Goal: Task Accomplishment & Management: Manage account settings

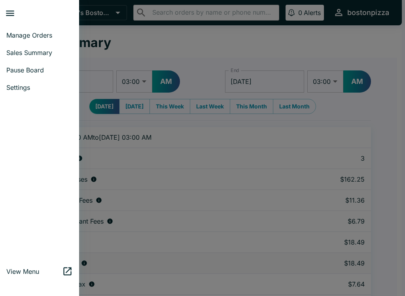
select select "03:00"
click at [36, 35] on span "Manage Orders" at bounding box center [39, 35] width 66 height 8
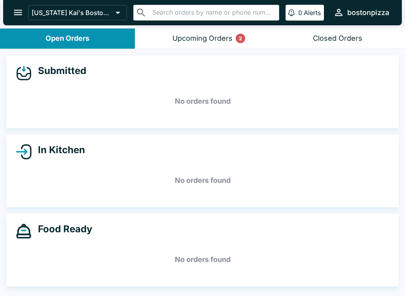
click at [216, 40] on div "Upcoming Orders 2" at bounding box center [202, 38] width 60 height 9
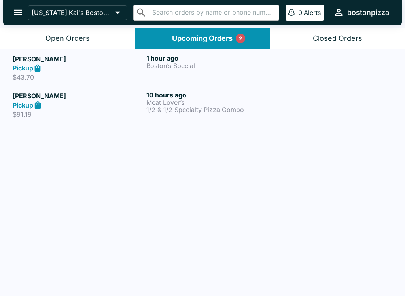
click at [260, 68] on p "Boston’s Special" at bounding box center [211, 65] width 130 height 7
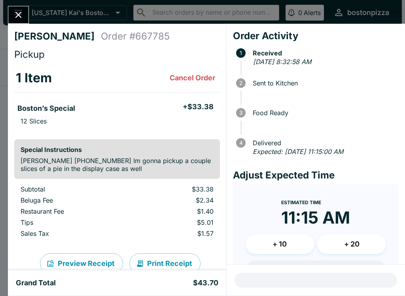
click at [21, 13] on icon "Close" at bounding box center [18, 15] width 6 height 6
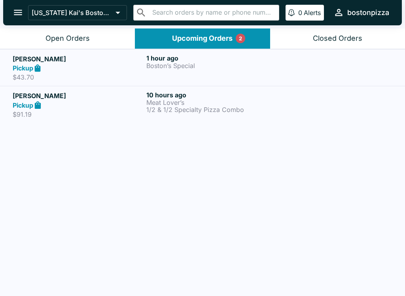
click at [30, 104] on strong "Pickup" at bounding box center [23, 105] width 21 height 8
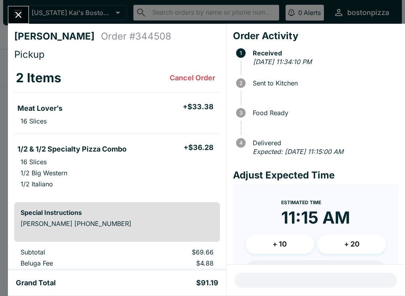
click at [22, 11] on icon "Close" at bounding box center [18, 14] width 11 height 11
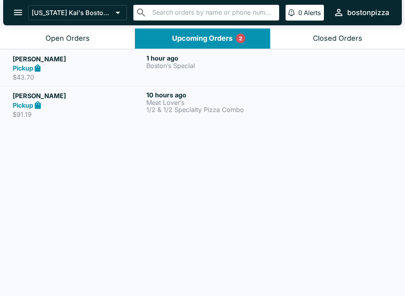
click at [138, 79] on p "$43.70" at bounding box center [78, 77] width 130 height 8
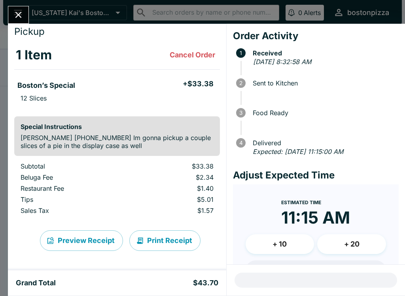
scroll to position [23, 0]
click at [25, 12] on button "Close" at bounding box center [18, 14] width 20 height 17
